Goal: Register for event/course

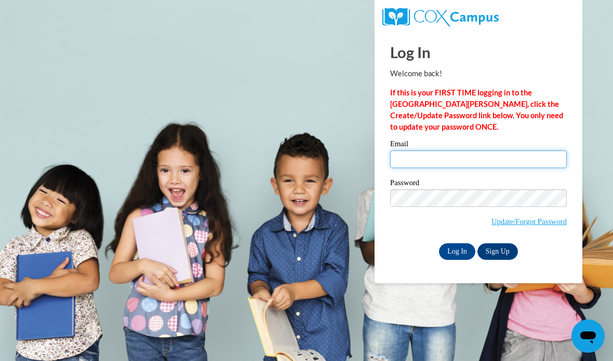
click at [443, 160] on input "Email" at bounding box center [478, 160] width 177 height 18
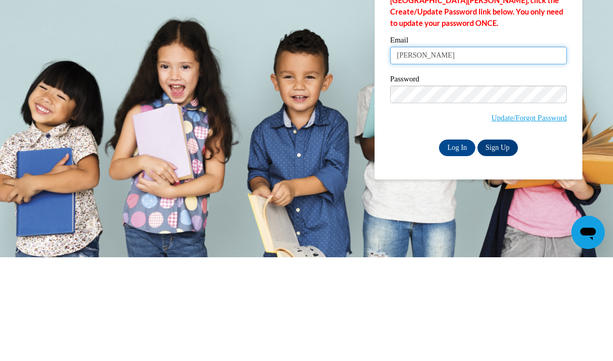
type input "[PERSON_NAME][EMAIL_ADDRESS][DOMAIN_NAME]"
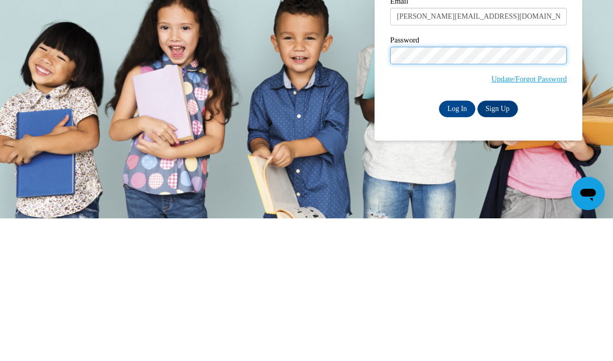
click at [454, 243] on input "Log In" at bounding box center [457, 251] width 36 height 17
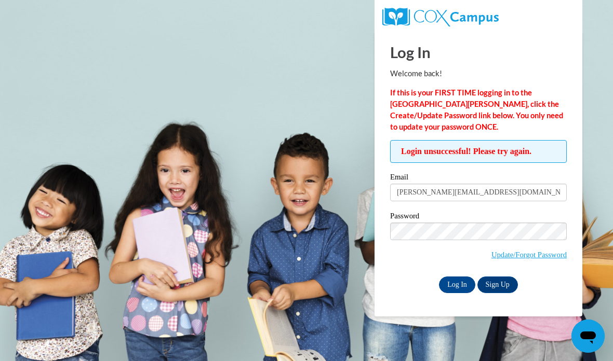
click at [258, 256] on body "Log In Welcome back! If this is your FIRST TIME logging in to the NEW Cox Campu…" at bounding box center [306, 180] width 613 height 361
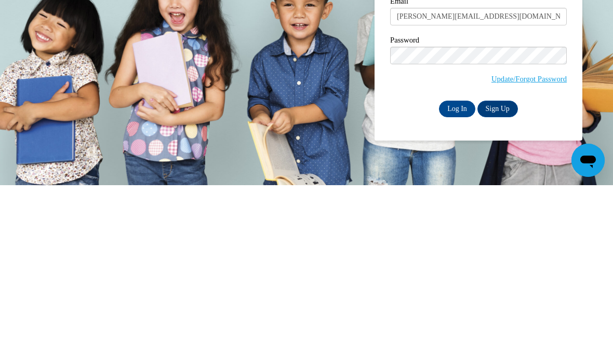
click at [453, 277] on input "Log In" at bounding box center [457, 285] width 36 height 17
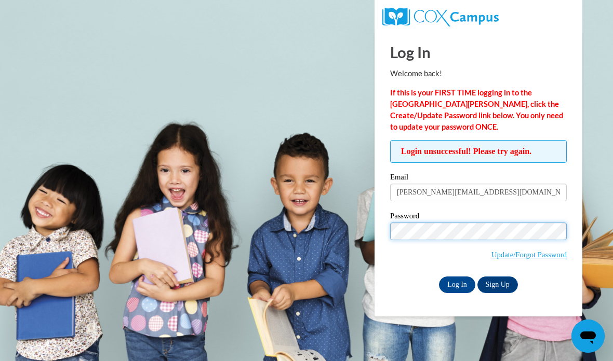
click at [427, 221] on label "Password" at bounding box center [478, 217] width 177 height 10
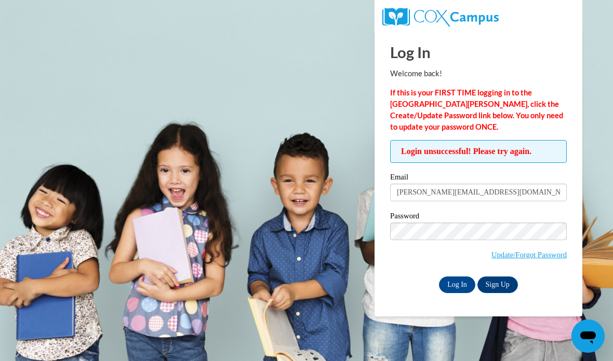
click at [533, 259] on link "Update/Forgot Password" at bounding box center [528, 255] width 75 height 8
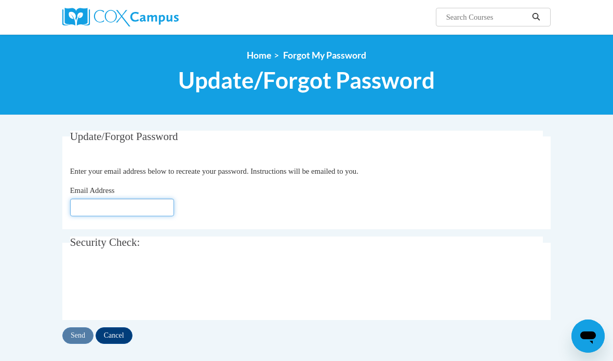
click at [161, 215] on input "Email Address" at bounding box center [122, 208] width 104 height 18
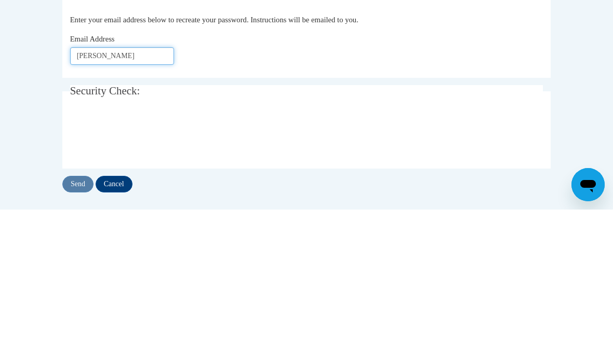
type input "[PERSON_NAME][EMAIL_ADDRESS][DOMAIN_NAME]"
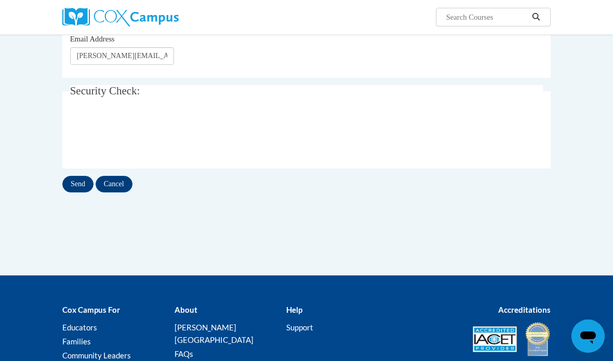
click at [80, 191] on input "Send" at bounding box center [77, 184] width 31 height 17
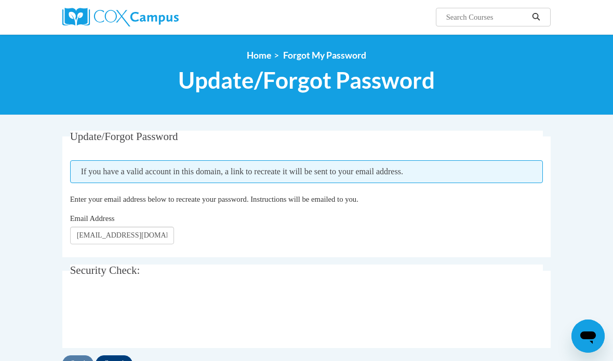
click at [142, 15] on img at bounding box center [120, 17] width 116 height 19
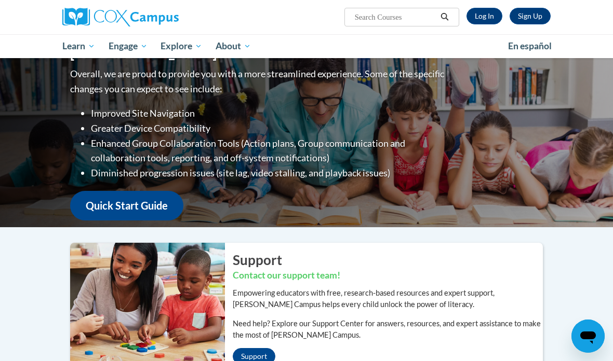
scroll to position [58, 0]
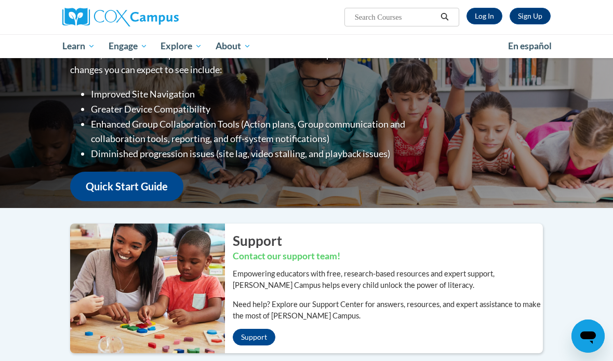
click at [474, 20] on link "Log In" at bounding box center [484, 16] width 36 height 17
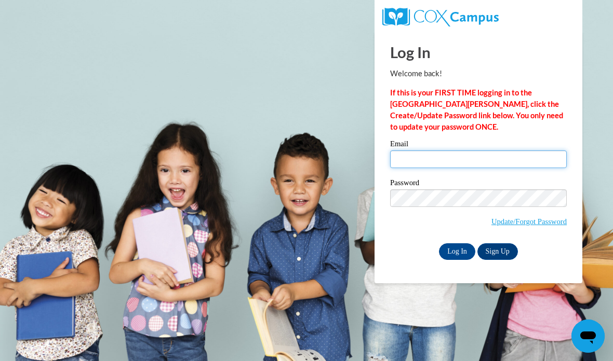
click at [421, 157] on input "Email" at bounding box center [478, 160] width 177 height 18
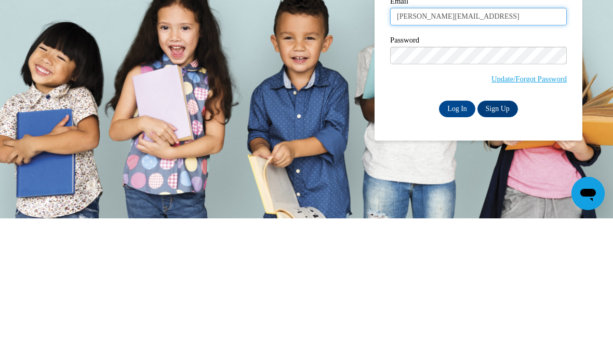
click at [422, 151] on input "[PERSON_NAME][EMAIL_ADDRESS]" at bounding box center [478, 160] width 177 height 18
click at [474, 151] on input "[PERSON_NAME][EMAIL_ADDRESS]" at bounding box center [478, 160] width 177 height 18
type input "[PERSON_NAME][EMAIL_ADDRESS][DOMAIN_NAME]"
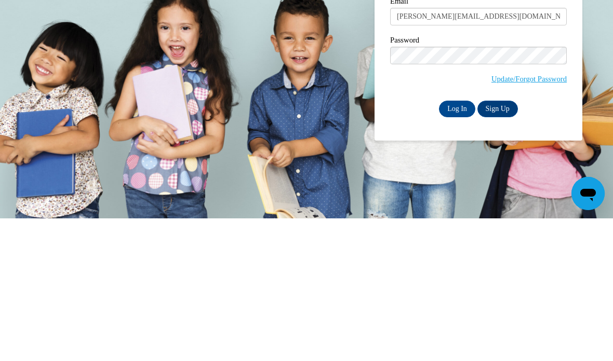
click at [451, 243] on input "Log In" at bounding box center [457, 251] width 36 height 17
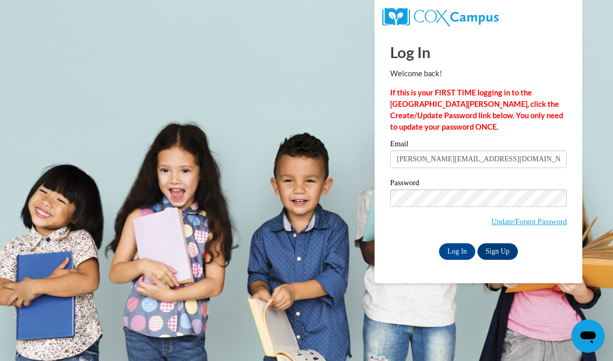
click at [454, 257] on input "Log In" at bounding box center [457, 251] width 36 height 17
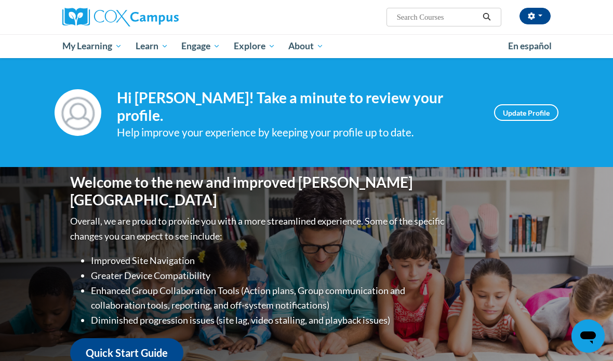
click at [437, 19] on input "Search..." at bounding box center [437, 17] width 83 height 12
type input "Build my brain"
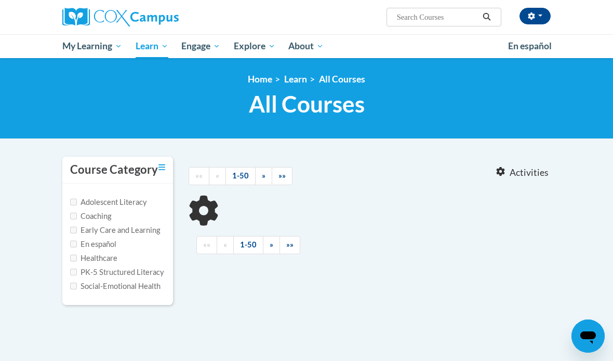
type input "Build my brain"
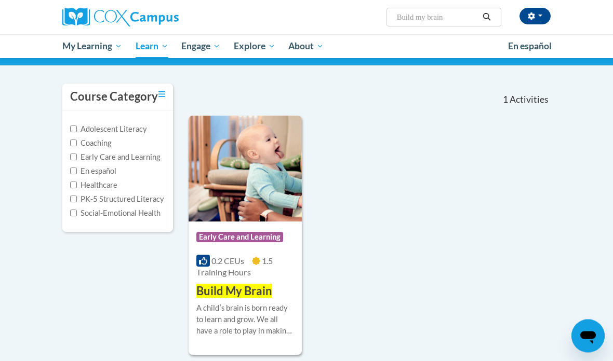
scroll to position [74, 0]
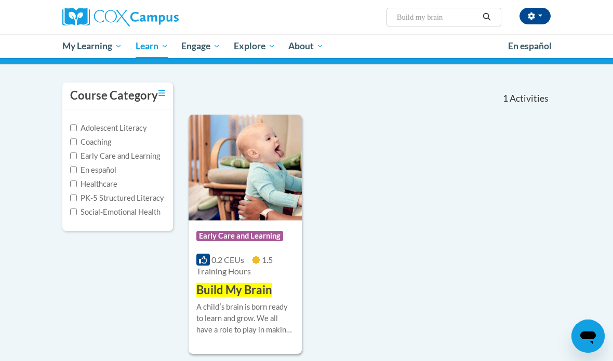
click at [258, 296] on h3 "Build My Brain" at bounding box center [234, 290] width 76 height 16
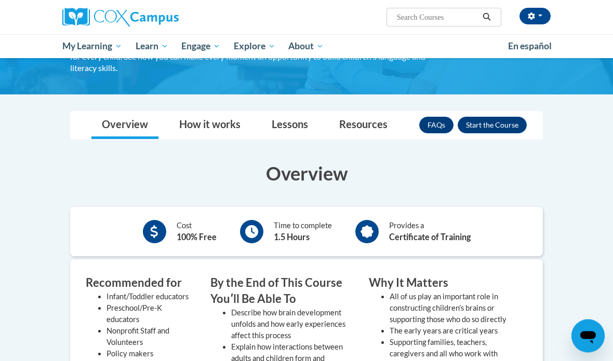
scroll to position [100, 0]
click at [498, 123] on button "Enroll" at bounding box center [491, 125] width 69 height 17
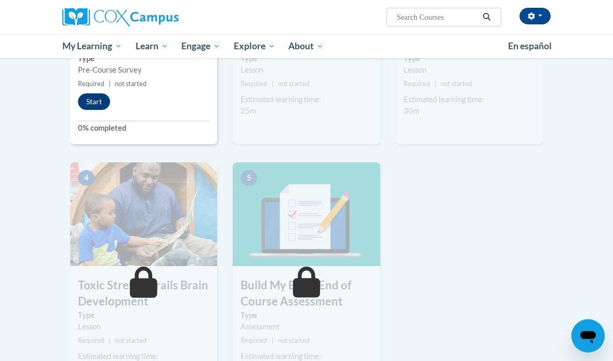
scroll to position [366, 0]
click at [107, 93] on div "Start" at bounding box center [96, 101] width 53 height 17
click at [115, 110] on div "1 Pre-Course Survey for Build My Brain Type Pre-Course Survey Required | not st…" at bounding box center [143, 24] width 147 height 239
click at [97, 100] on button "Start" at bounding box center [94, 101] width 32 height 17
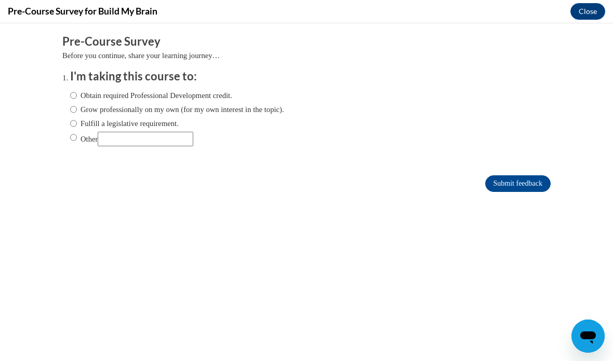
scroll to position [0, 0]
click at [74, 90] on input "Obtain required Professional Development credit." at bounding box center [73, 95] width 7 height 11
radio input "true"
click at [521, 185] on input "Submit feedback" at bounding box center [517, 183] width 65 height 17
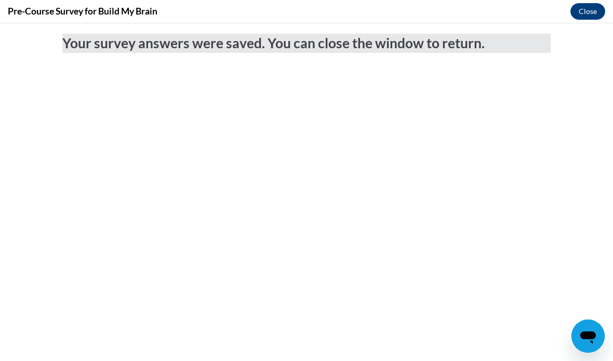
click at [572, 21] on div "Pre-Course Survey for Build My Brain Close" at bounding box center [306, 11] width 613 height 23
click at [582, 16] on button "Close" at bounding box center [587, 11] width 35 height 17
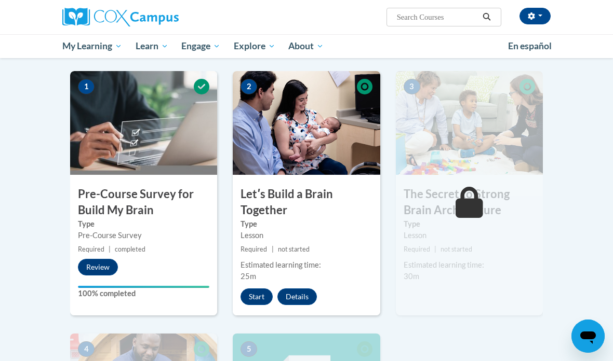
scroll to position [199, 0]
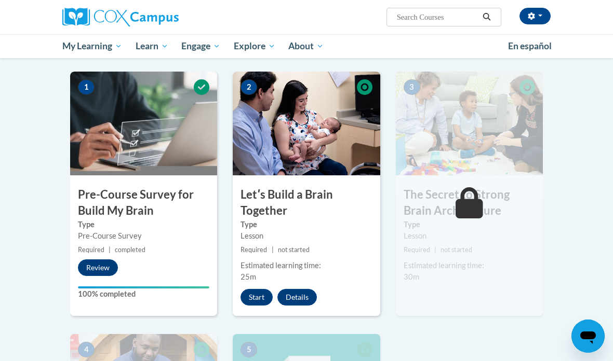
click at [238, 282] on div "2 Letʹs Build a Brain Together Type Lesson Required | not started Estimated lea…" at bounding box center [306, 194] width 147 height 245
click at [251, 297] on button "Start" at bounding box center [256, 297] width 32 height 17
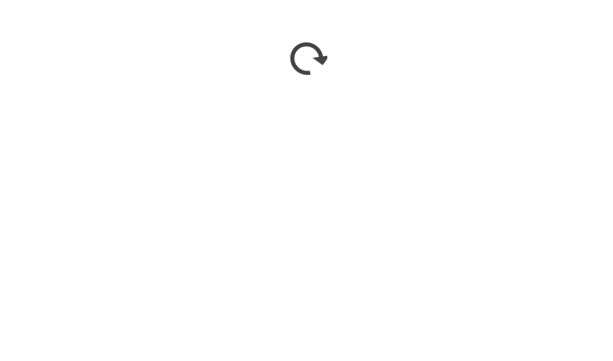
scroll to position [332, 0]
